Goal: Navigation & Orientation: Find specific page/section

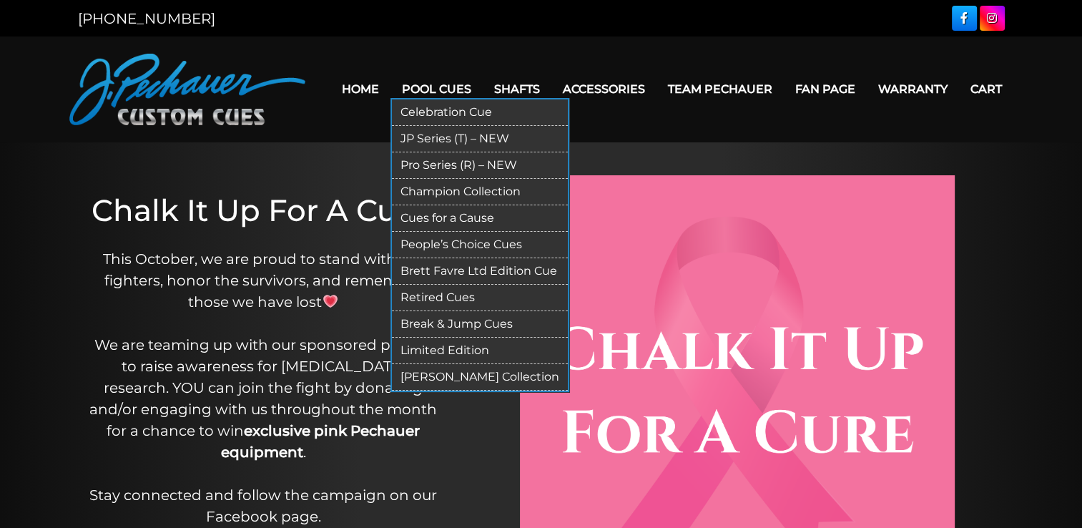
click at [441, 165] on link "Pro Series (R) – NEW" at bounding box center [480, 165] width 176 height 26
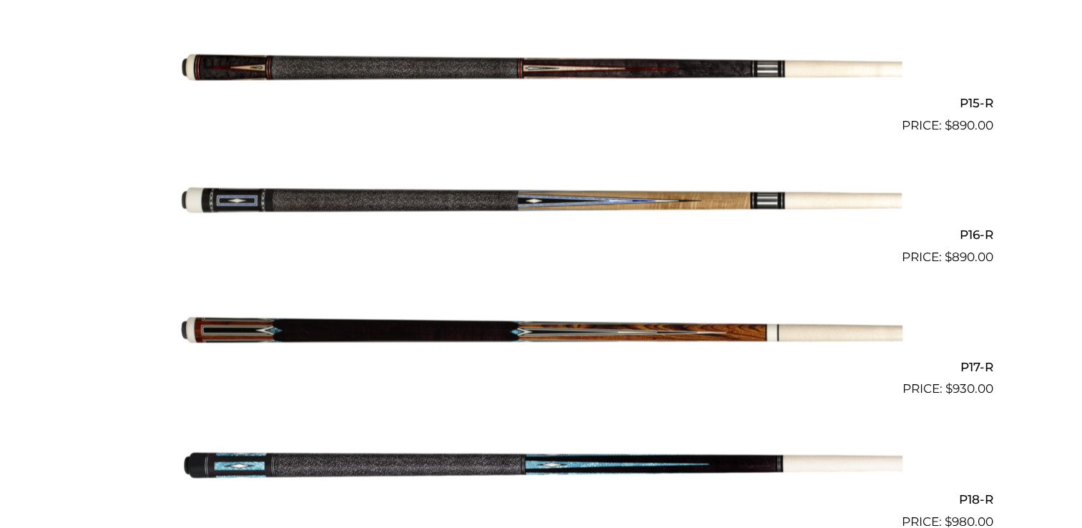
scroll to position [2303, 0]
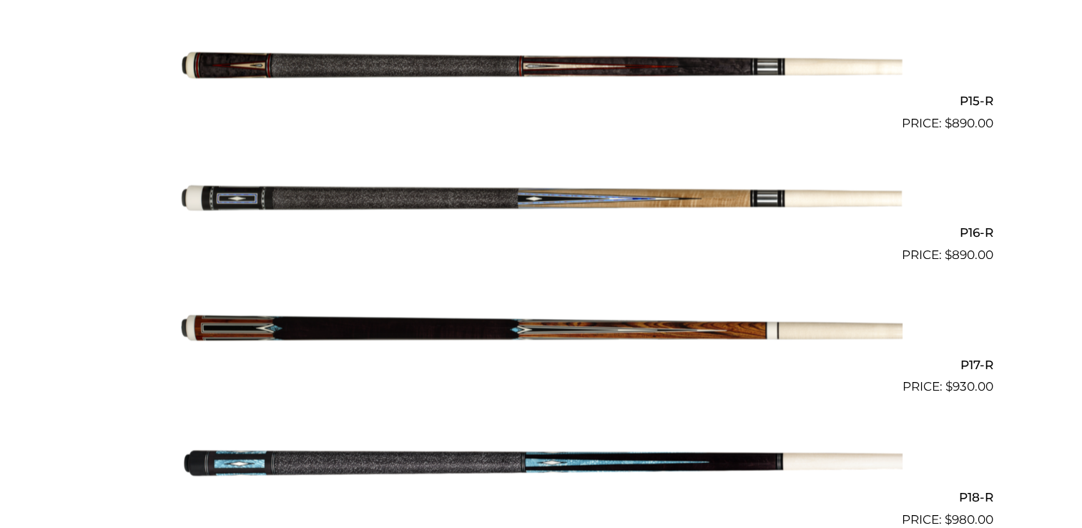
click at [450, 333] on img at bounding box center [541, 330] width 723 height 120
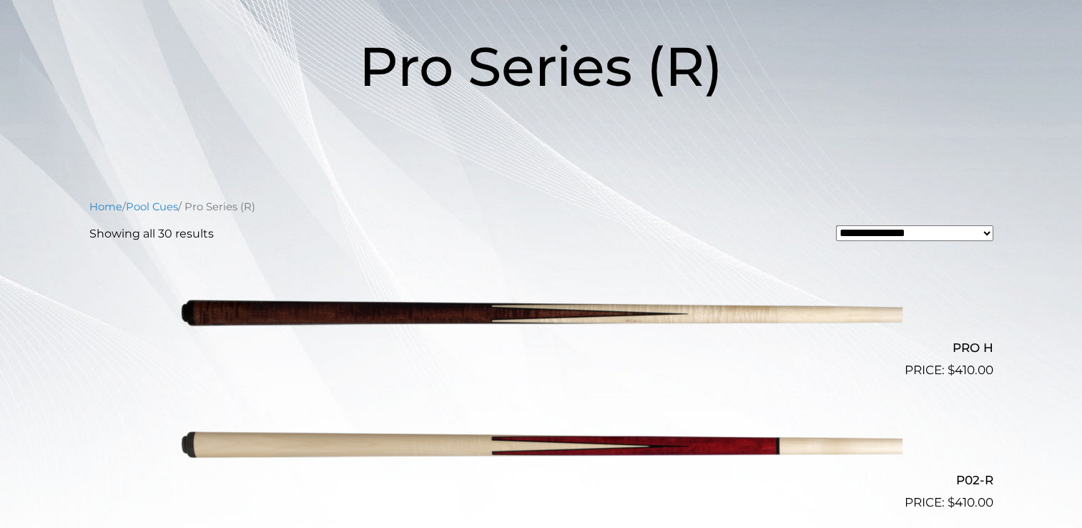
scroll to position [0, 0]
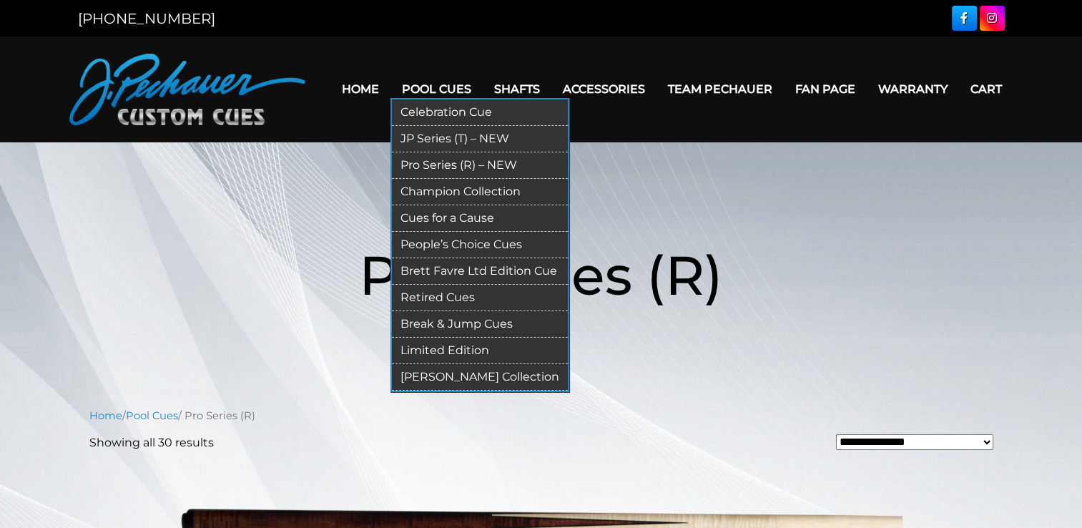
click at [432, 136] on link "JP Series (T) – NEW" at bounding box center [480, 139] width 176 height 26
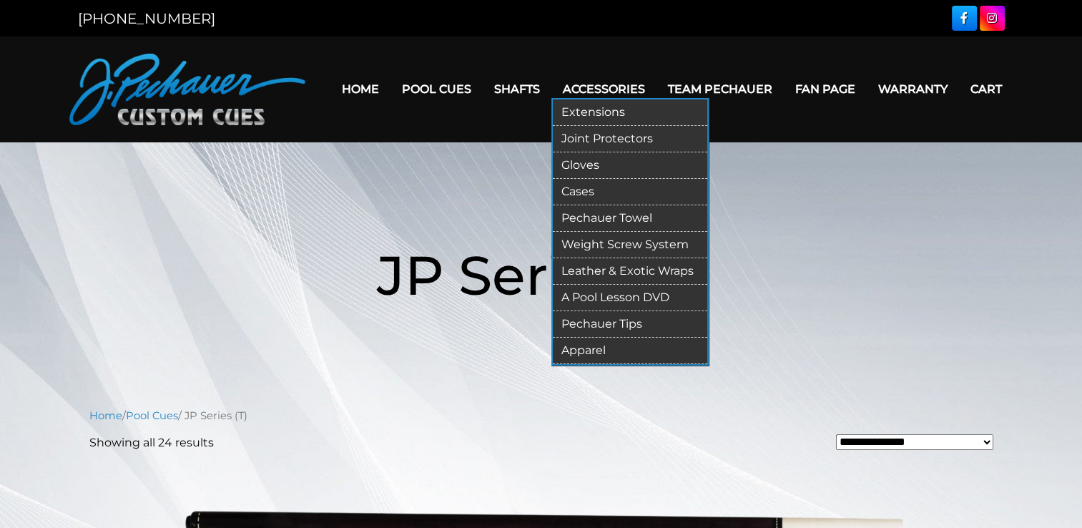
click at [587, 349] on link "Apparel" at bounding box center [630, 351] width 155 height 26
